Goal: Task Accomplishment & Management: Manage account settings

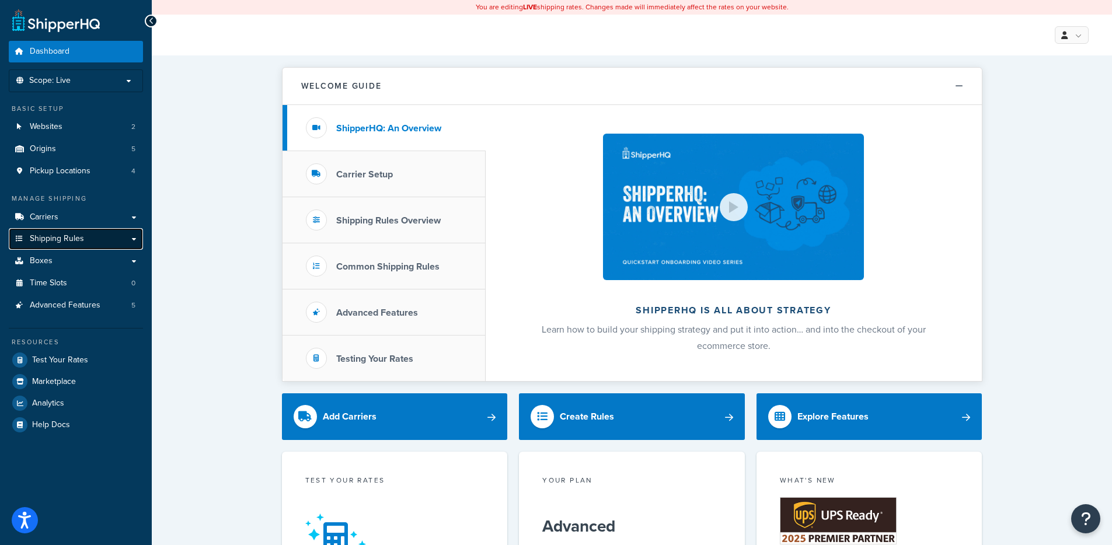
click at [90, 232] on link "Shipping Rules" at bounding box center [76, 239] width 134 height 22
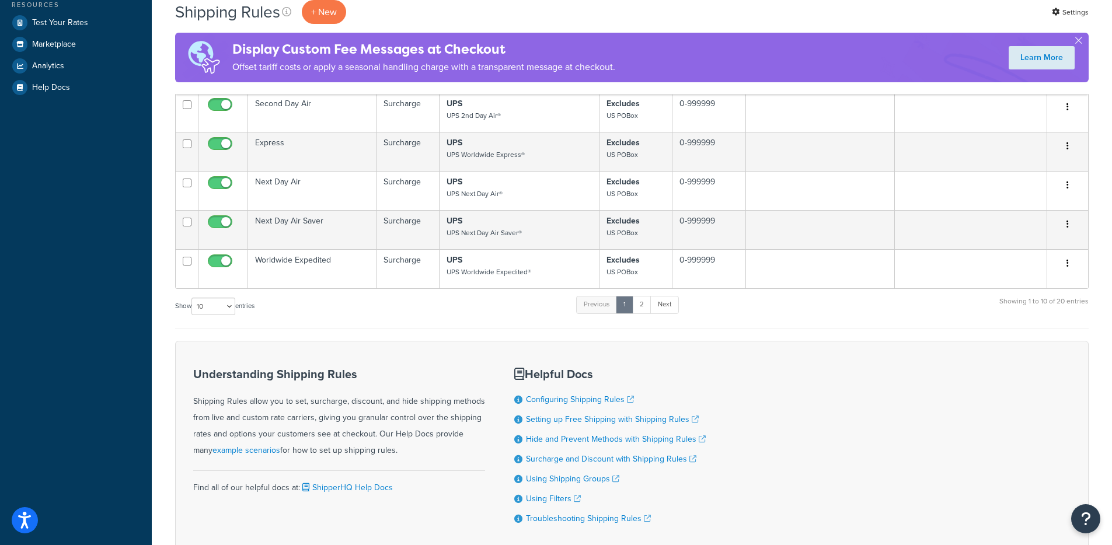
scroll to position [529, 0]
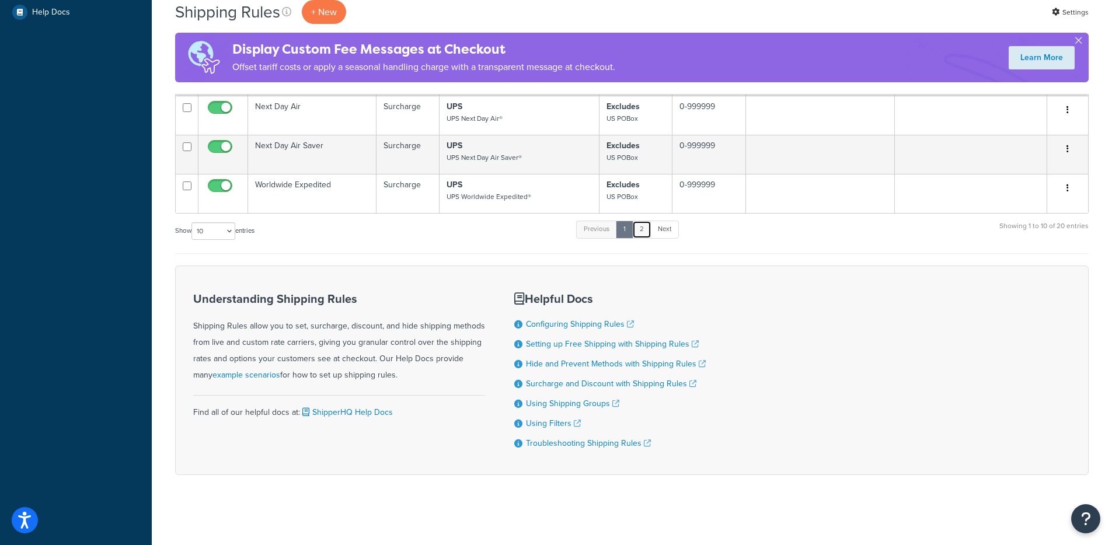
click at [647, 226] on link "2" at bounding box center [641, 230] width 19 height 18
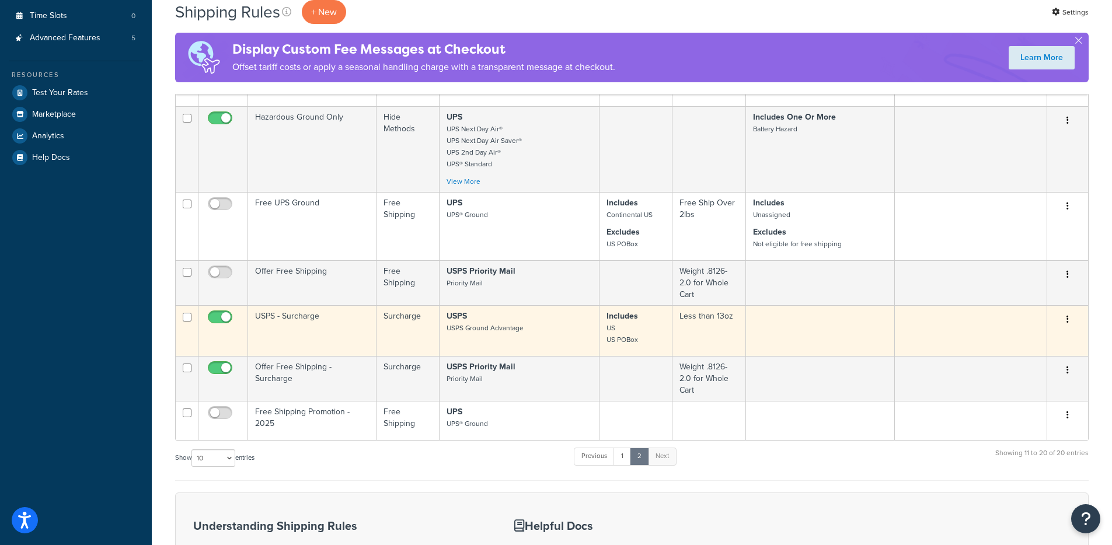
scroll to position [379, 0]
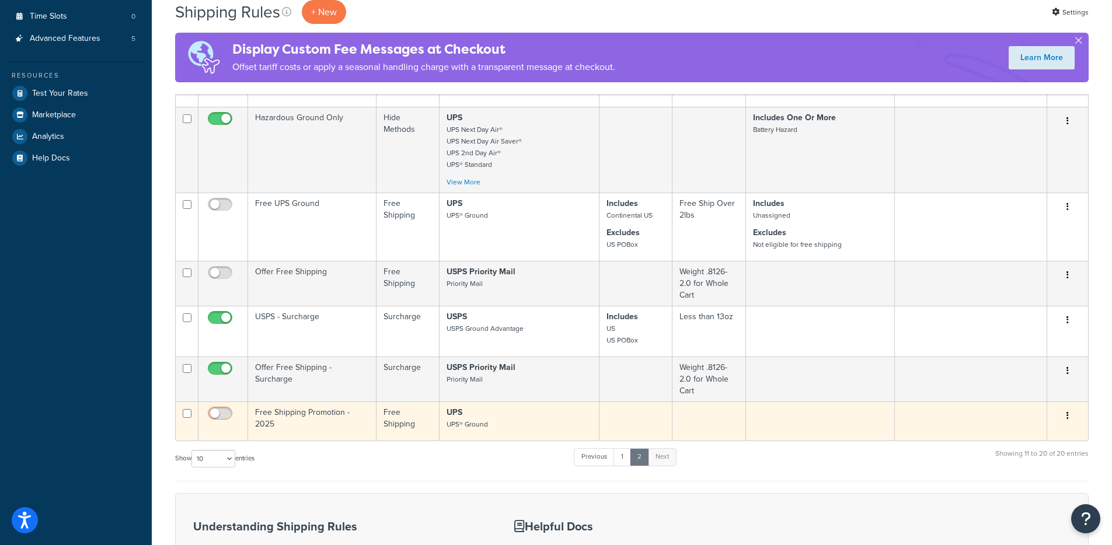
click at [218, 409] on input "checkbox" at bounding box center [221, 416] width 32 height 15
checkbox input "true"
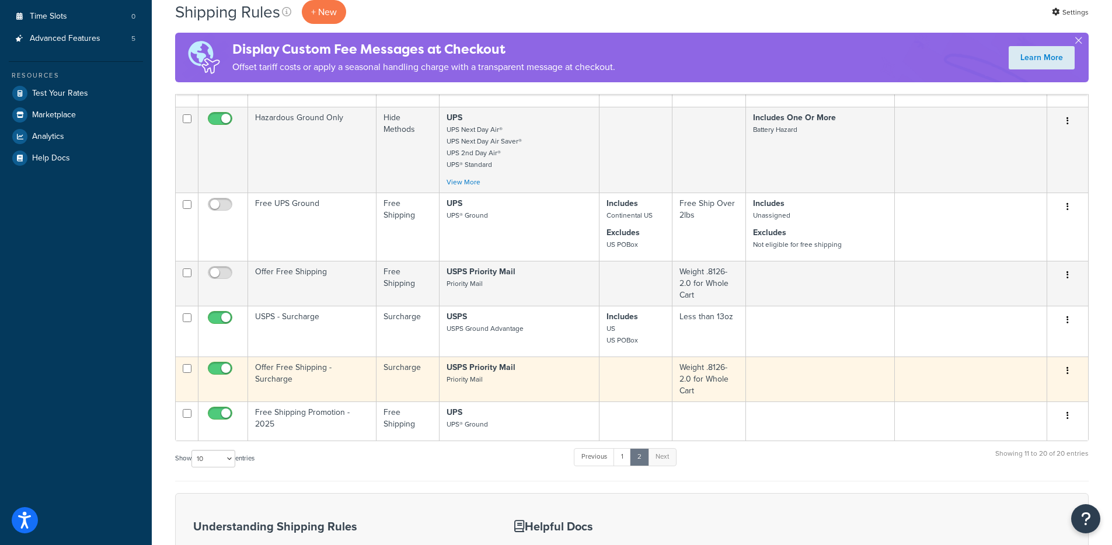
click at [219, 364] on input "checkbox" at bounding box center [221, 371] width 32 height 15
checkbox input "false"
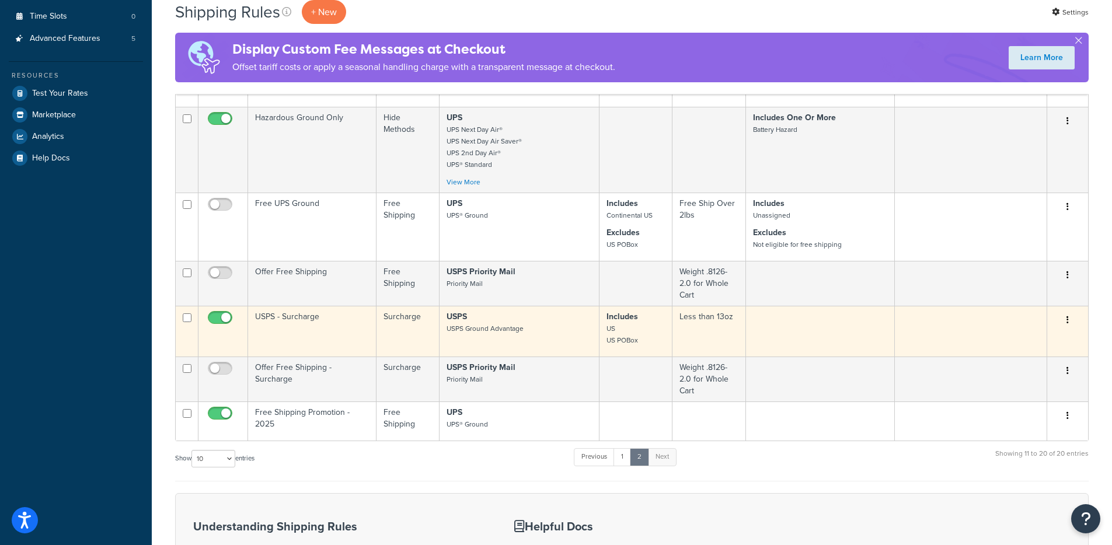
click at [216, 313] on input "checkbox" at bounding box center [221, 320] width 32 height 15
checkbox input "false"
